Goal: Check status: Check status

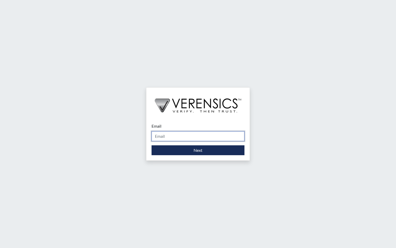
click at [198, 138] on input "Email" at bounding box center [198, 136] width 93 height 10
type input "[PERSON_NAME][EMAIL_ADDRESS][PERSON_NAME][DOMAIN_NAME]"
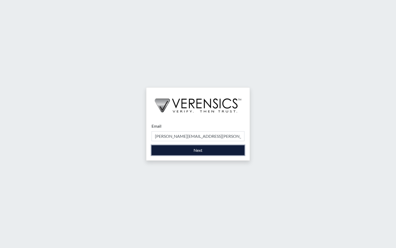
click at [192, 151] on button "Next" at bounding box center [198, 150] width 93 height 10
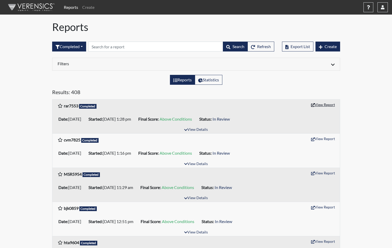
click at [316, 103] on button "View Report" at bounding box center [323, 104] width 29 height 8
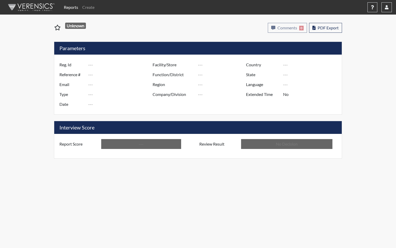
type input "rar7553"
type input "51481"
type input "---"
type input "Corrections Pre-Employment"
type input "Sep 26, 2025"
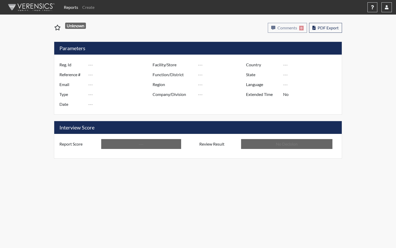
type input "[PERSON_NAME]"
type input "[GEOGRAPHIC_DATA]"
type input "[US_STATE]"
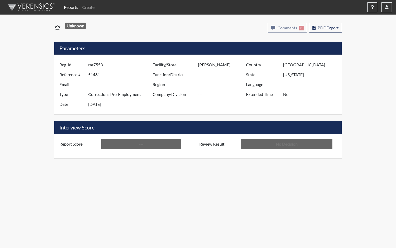
type input "English"
type input "Above Conditions"
type input "In Review"
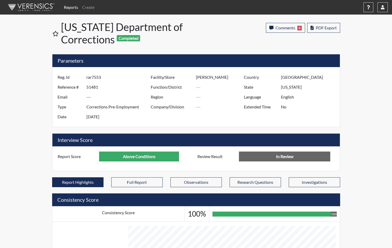
scroll to position [86, 216]
click at [224, 116] on div "Facility/Store Phillips SP Function/District Region Company/Division" at bounding box center [195, 96] width 93 height 49
click at [67, 7] on link "Reports" at bounding box center [71, 7] width 18 height 10
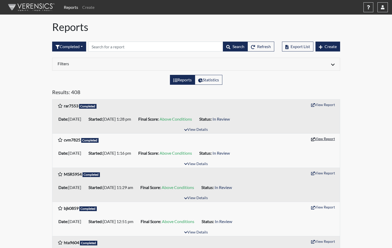
click at [316, 139] on button "View Report" at bounding box center [323, 138] width 29 height 8
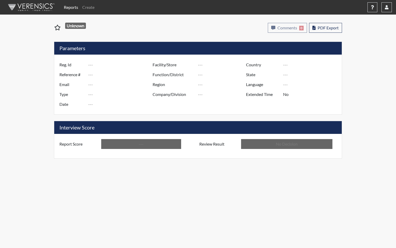
type input "cvm7825"
type input "51480"
type input "---"
type input "Corrections Pre-Employment"
type input "Sep 26, 2025"
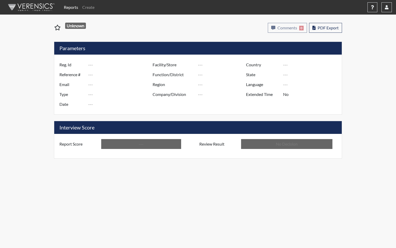
type input "[PERSON_NAME]"
type input "[GEOGRAPHIC_DATA]"
type input "[US_STATE]"
type input "English"
type input "Above Conditions"
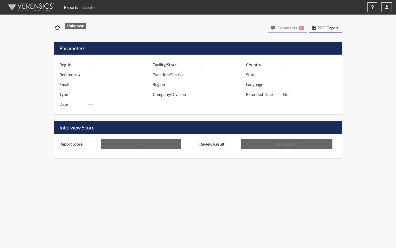
type input "In Review"
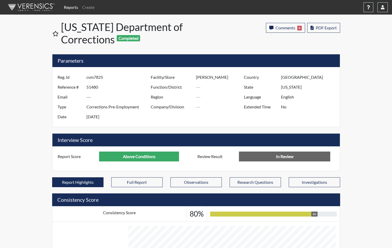
scroll to position [86, 216]
click at [285, 106] on input "No" at bounding box center [309, 107] width 57 height 10
